Goal: Navigation & Orientation: Go to known website

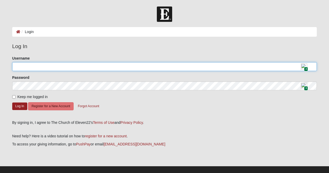
type input "Caroline@fletchfamily.com"
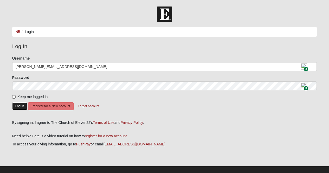
click at [19, 106] on button "Log In" at bounding box center [19, 107] width 15 height 8
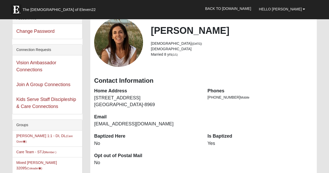
scroll to position [30, 0]
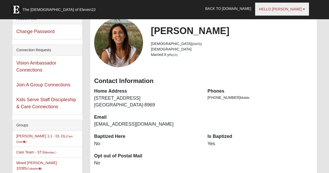
click at [283, 12] on link "Hello [PERSON_NAME]" at bounding box center [282, 9] width 54 height 13
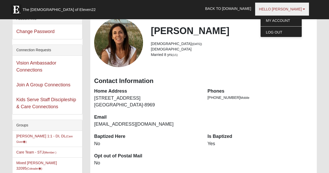
click at [243, 9] on link "Back to [DOMAIN_NAME]" at bounding box center [228, 8] width 54 height 13
